Goal: Information Seeking & Learning: Learn about a topic

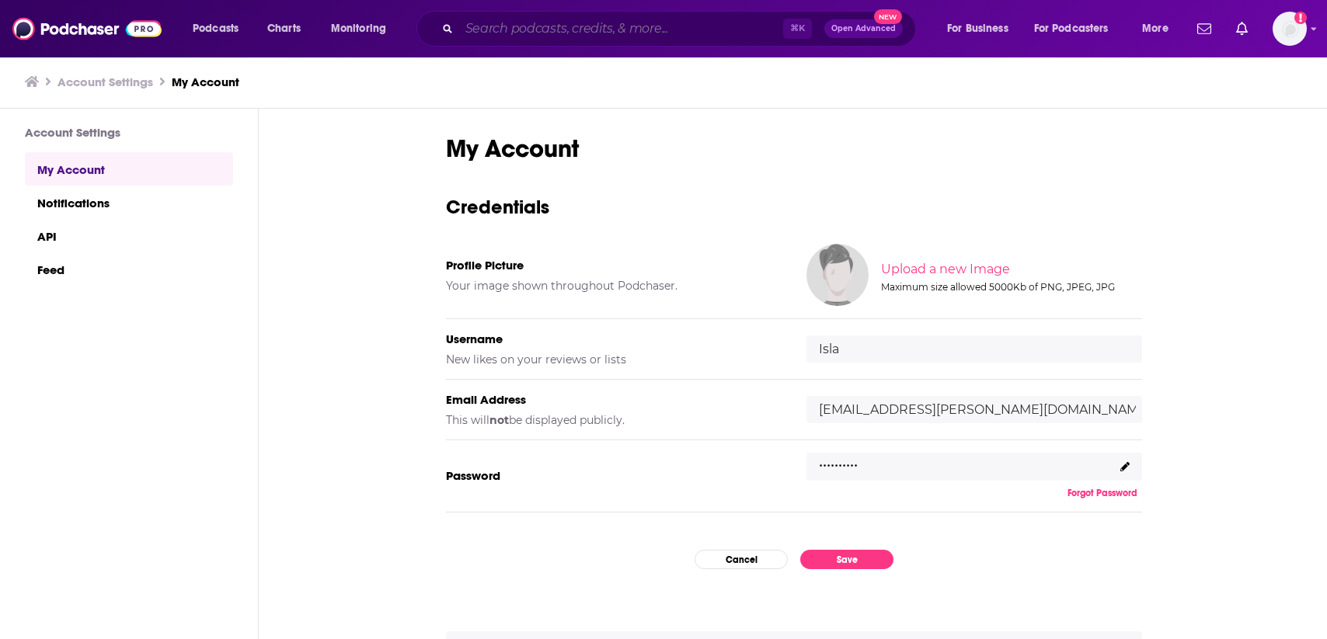
click at [478, 23] on input "Search podcasts, credits, & more..." at bounding box center [621, 28] width 324 height 25
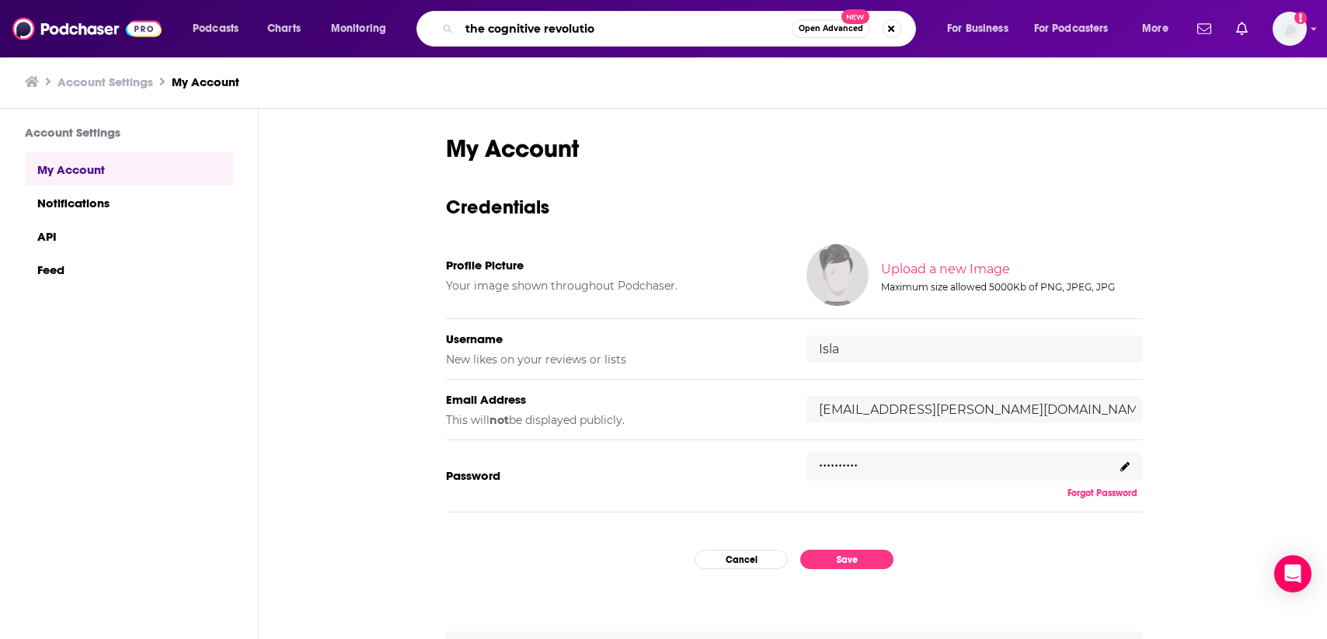
type input "the cognitive revolution"
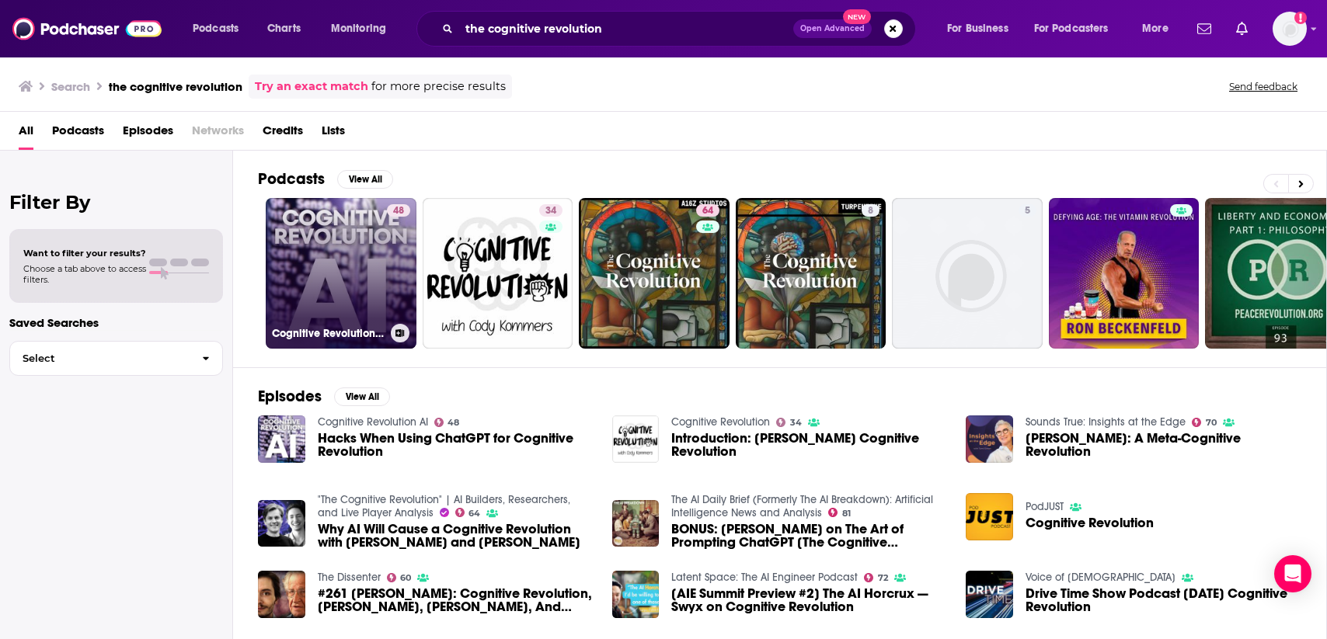
click at [360, 264] on link "48 Cognitive Revolution AI" at bounding box center [341, 273] width 151 height 151
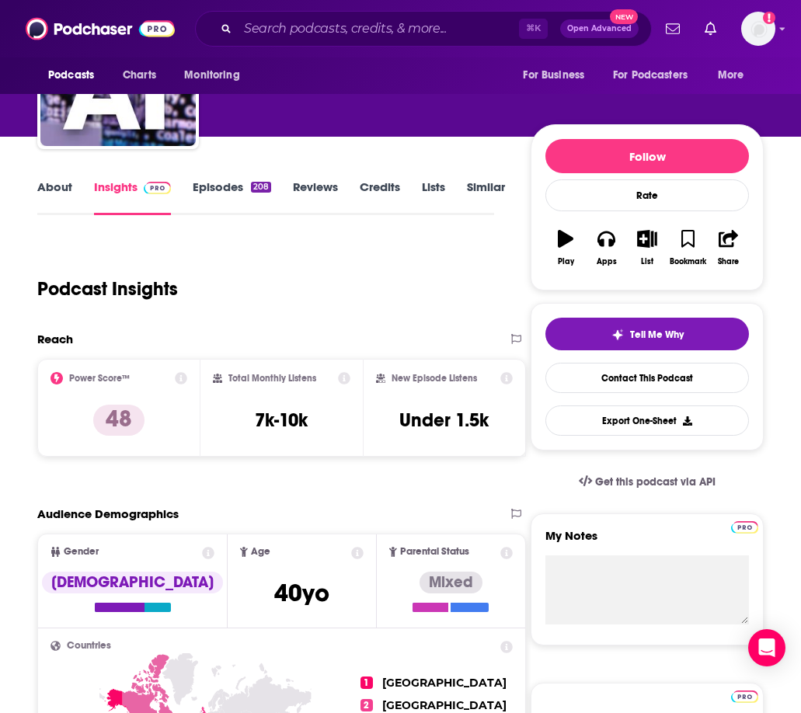
scroll to position [130, 0]
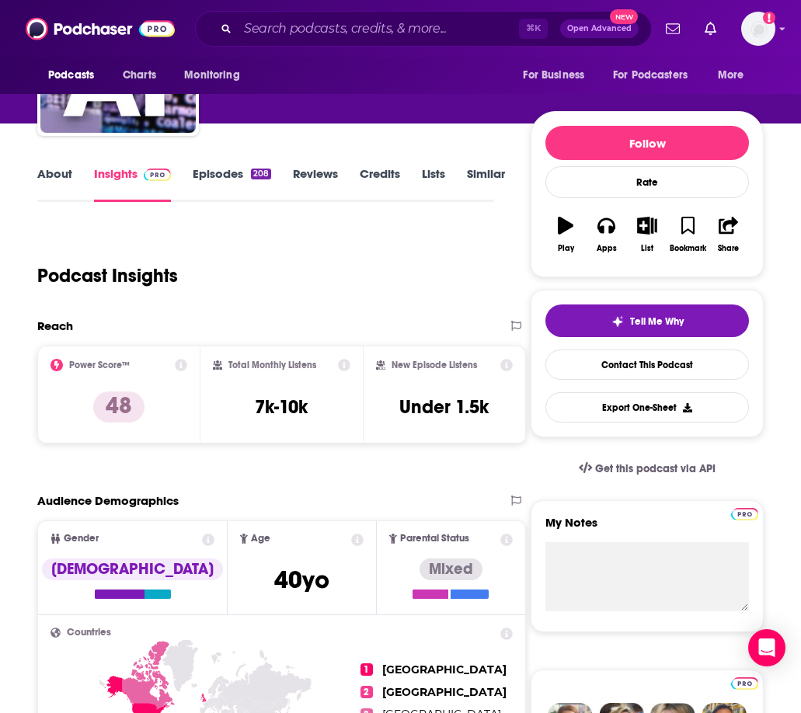
click at [67, 181] on link "About" at bounding box center [54, 184] width 35 height 36
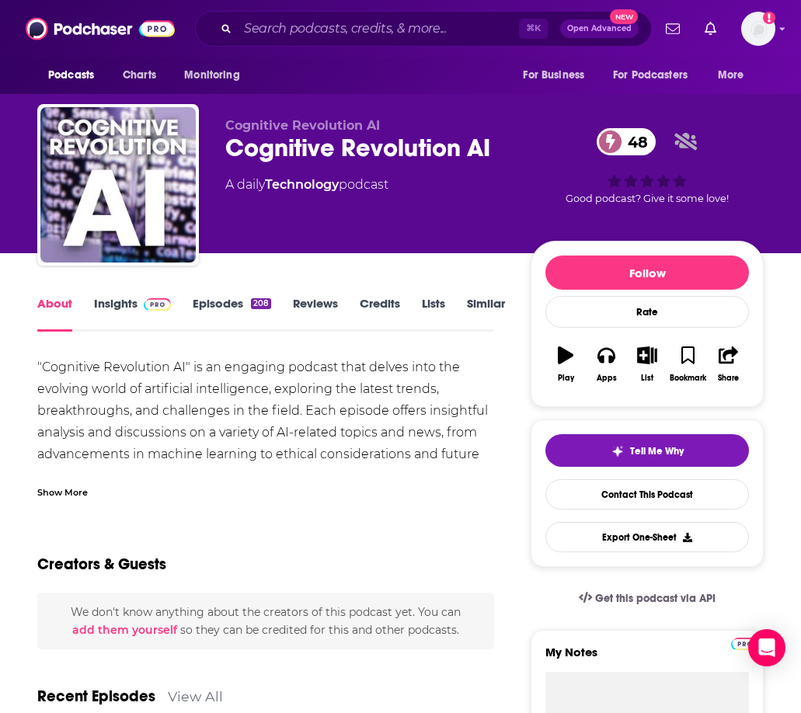
click at [80, 494] on div "Show More" at bounding box center [62, 491] width 50 height 15
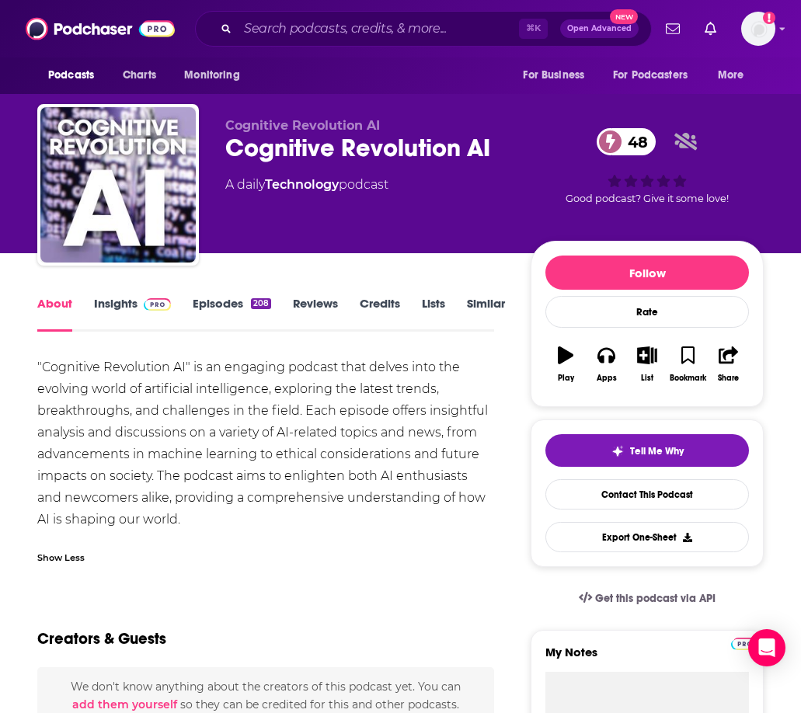
click at [220, 306] on link "Episodes 208" at bounding box center [232, 314] width 78 height 36
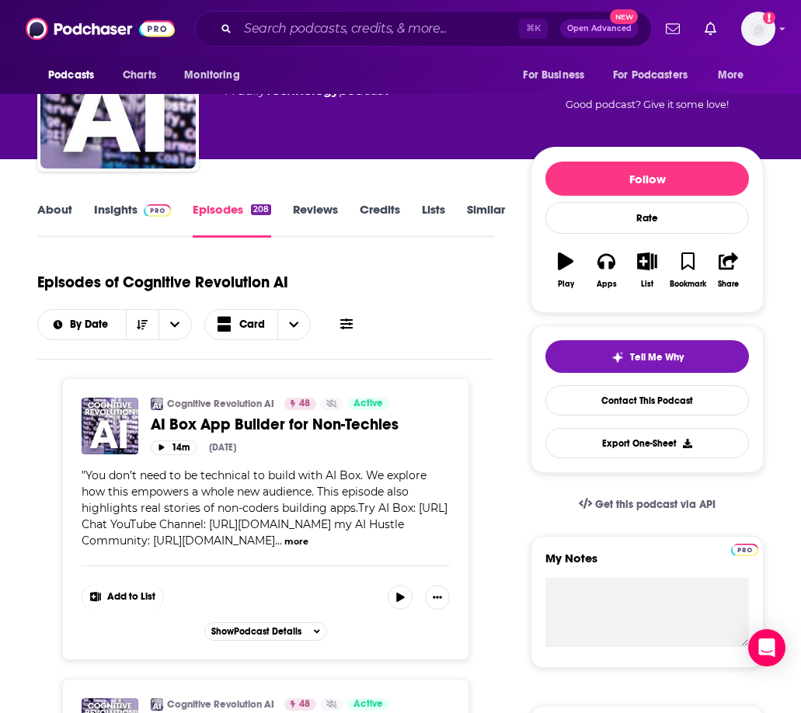
scroll to position [99, 0]
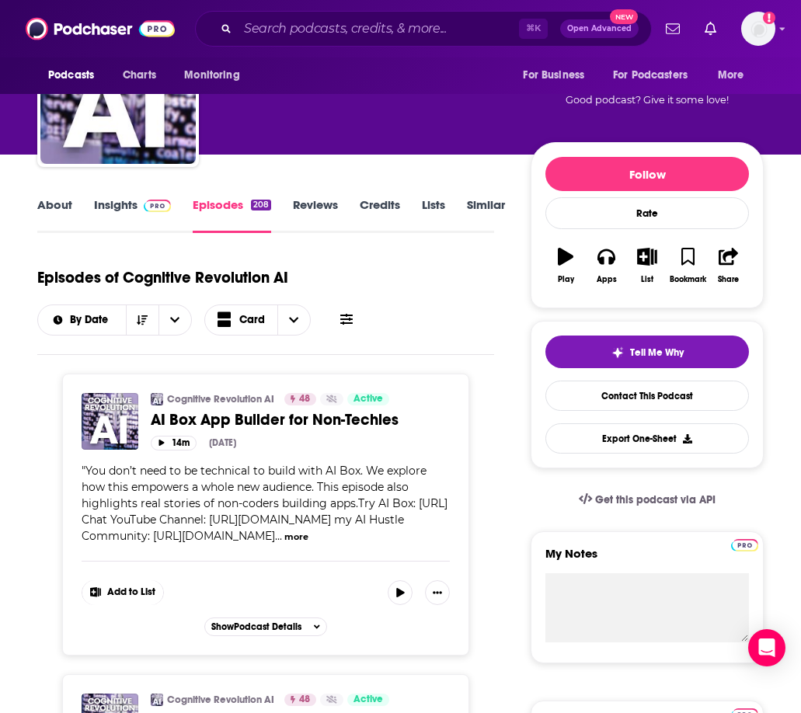
click at [55, 207] on link "About" at bounding box center [54, 215] width 35 height 36
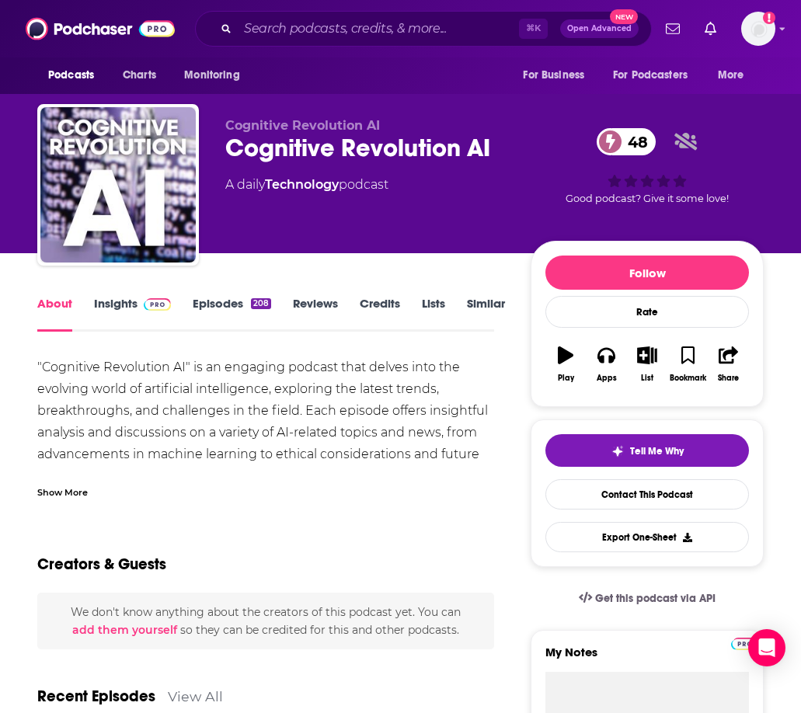
click at [121, 307] on link "Insights" at bounding box center [132, 314] width 77 height 36
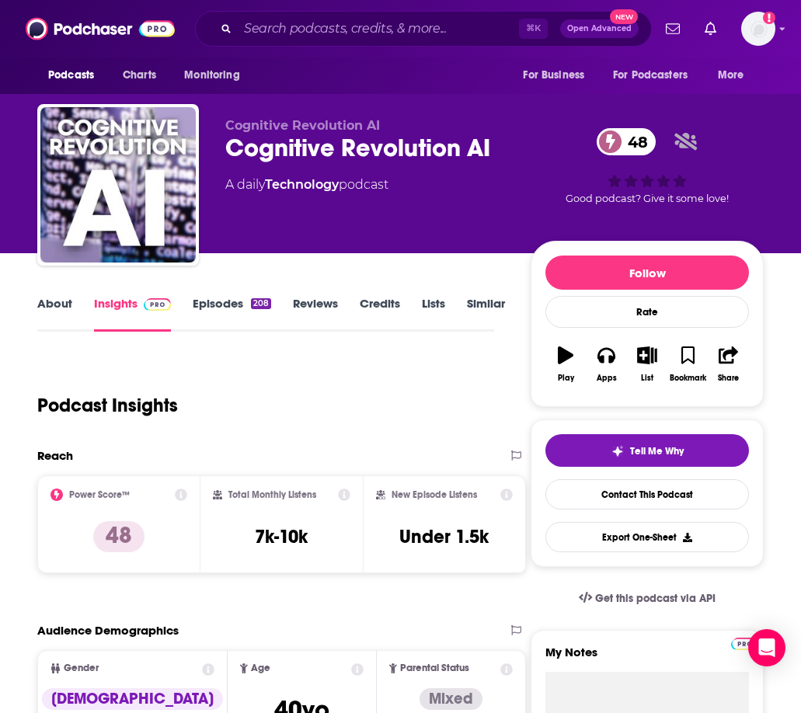
click at [60, 305] on link "About" at bounding box center [54, 314] width 35 height 36
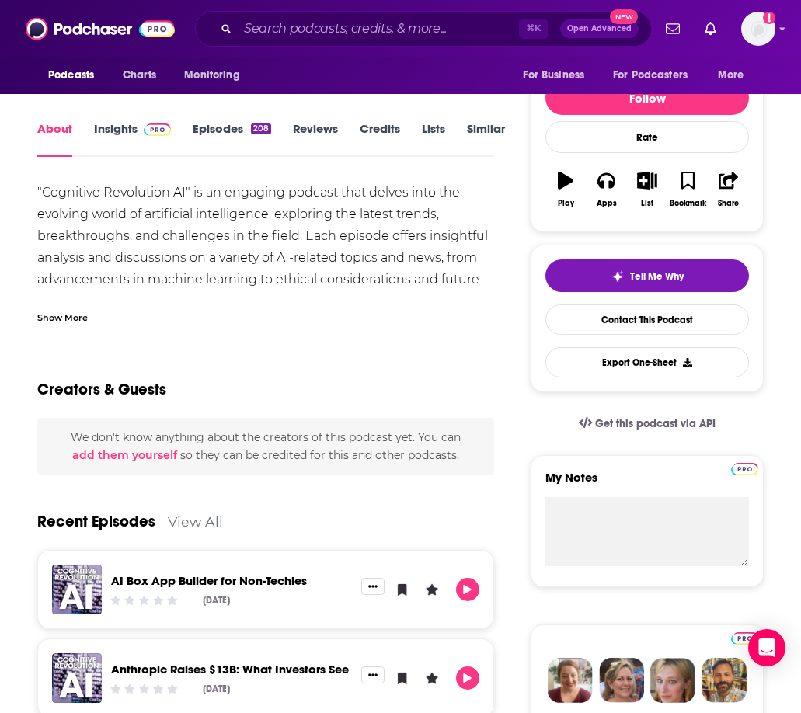
scroll to position [180, 0]
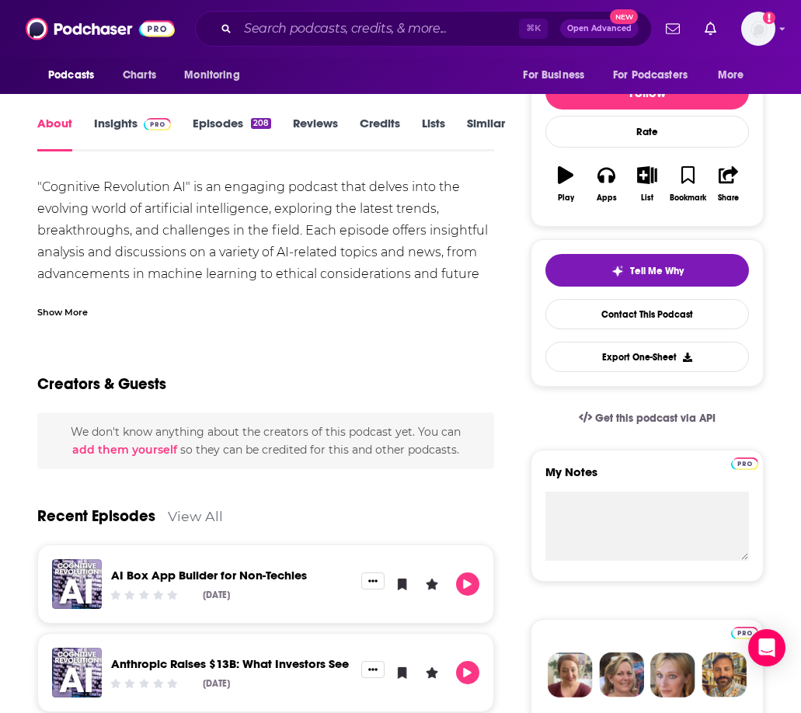
click at [71, 315] on div "Show More" at bounding box center [62, 311] width 50 height 15
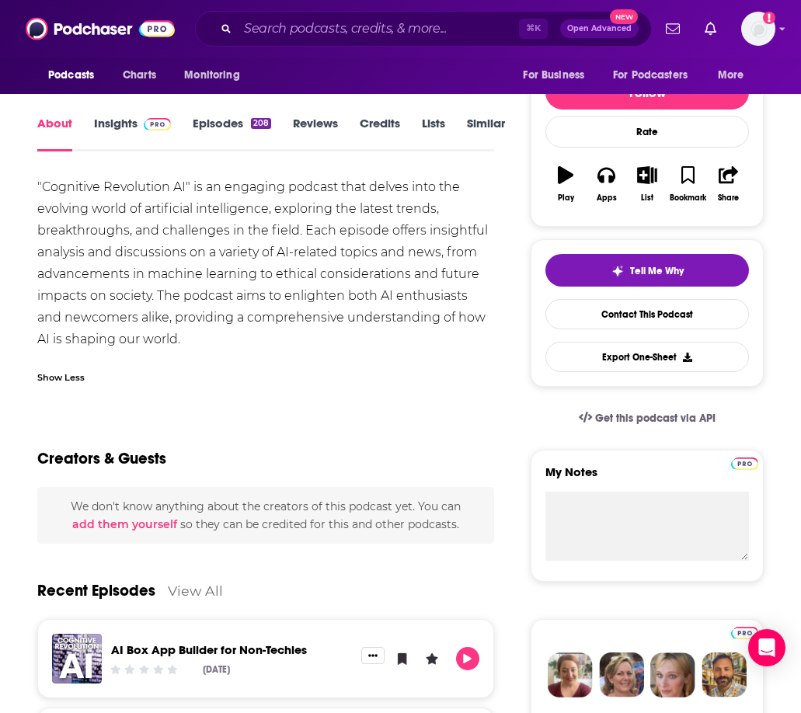
scroll to position [0, 0]
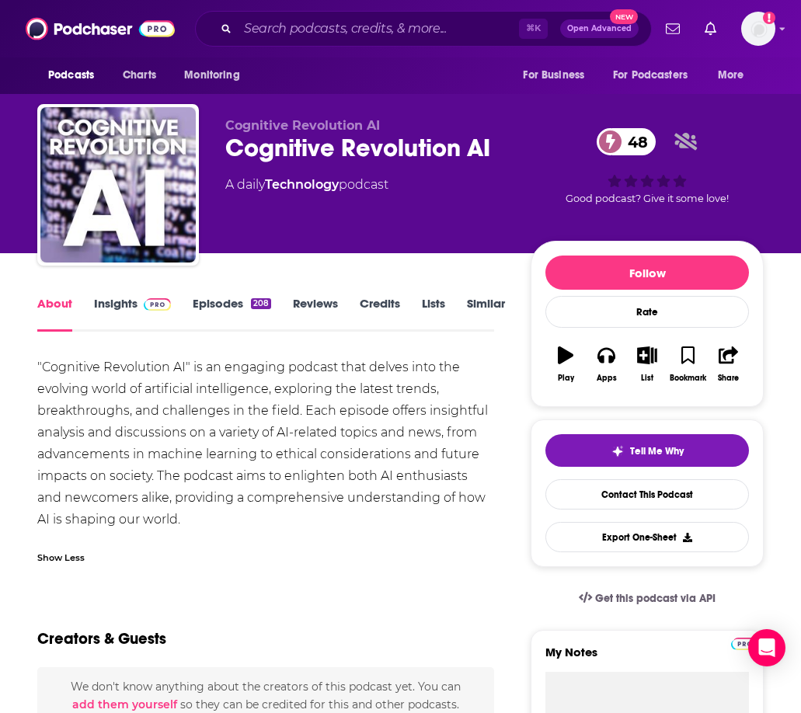
click at [230, 308] on link "Episodes 208" at bounding box center [232, 314] width 78 height 36
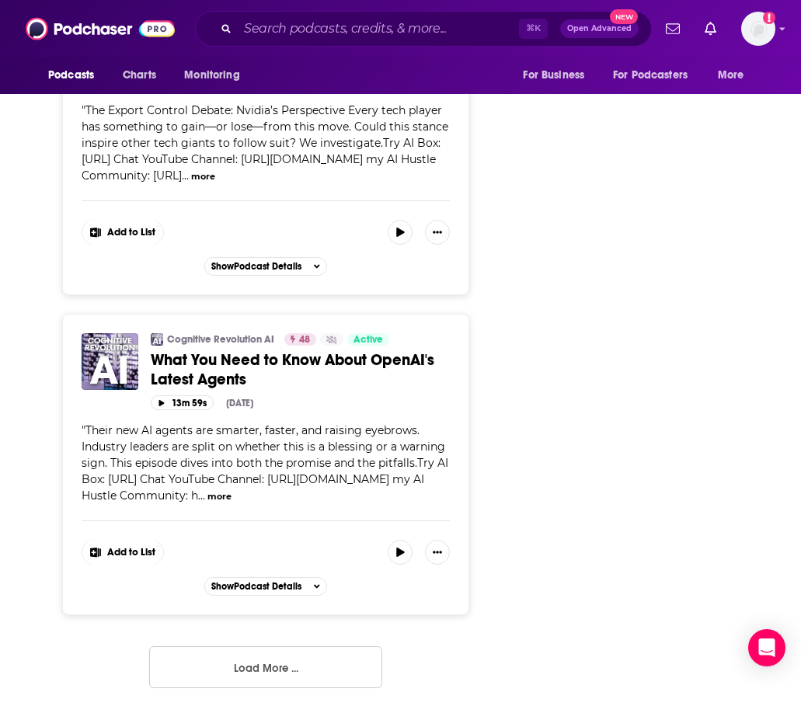
scroll to position [7834, 0]
click at [280, 639] on button "Load More ..." at bounding box center [265, 667] width 233 height 42
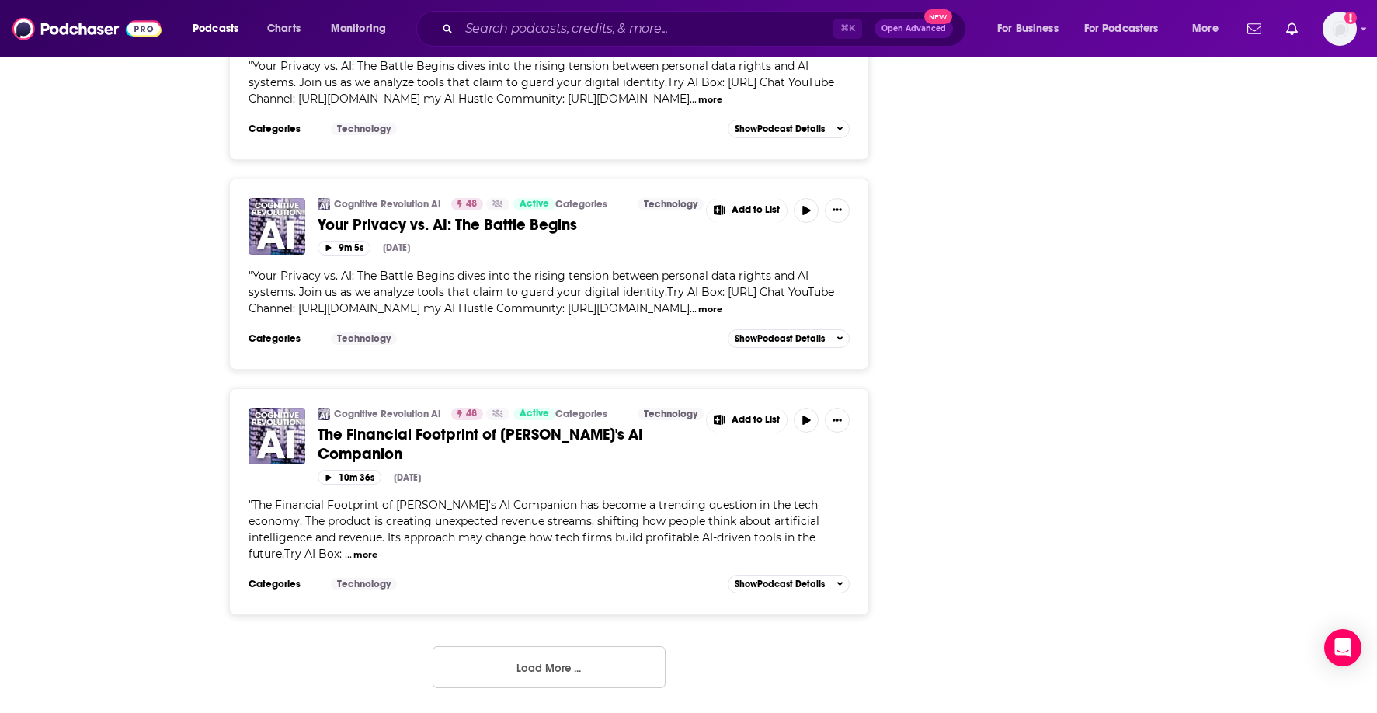
scroll to position [10897, 0]
